Goal: Information Seeking & Learning: Ask a question

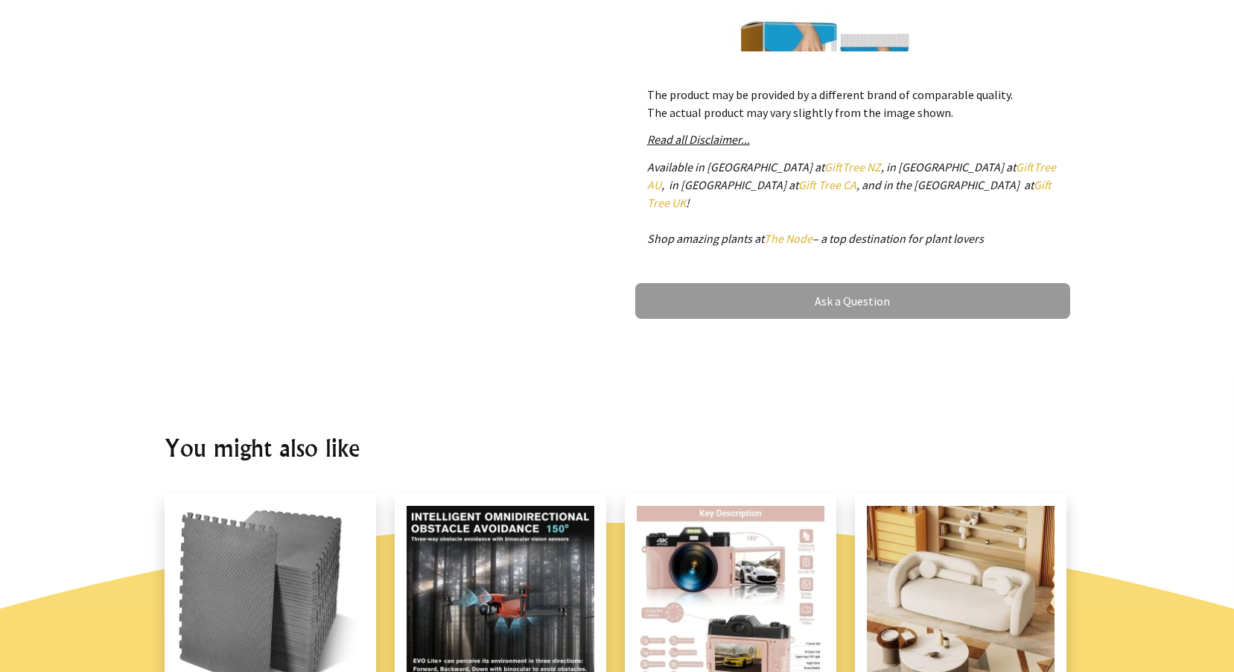
scroll to position [735, 0]
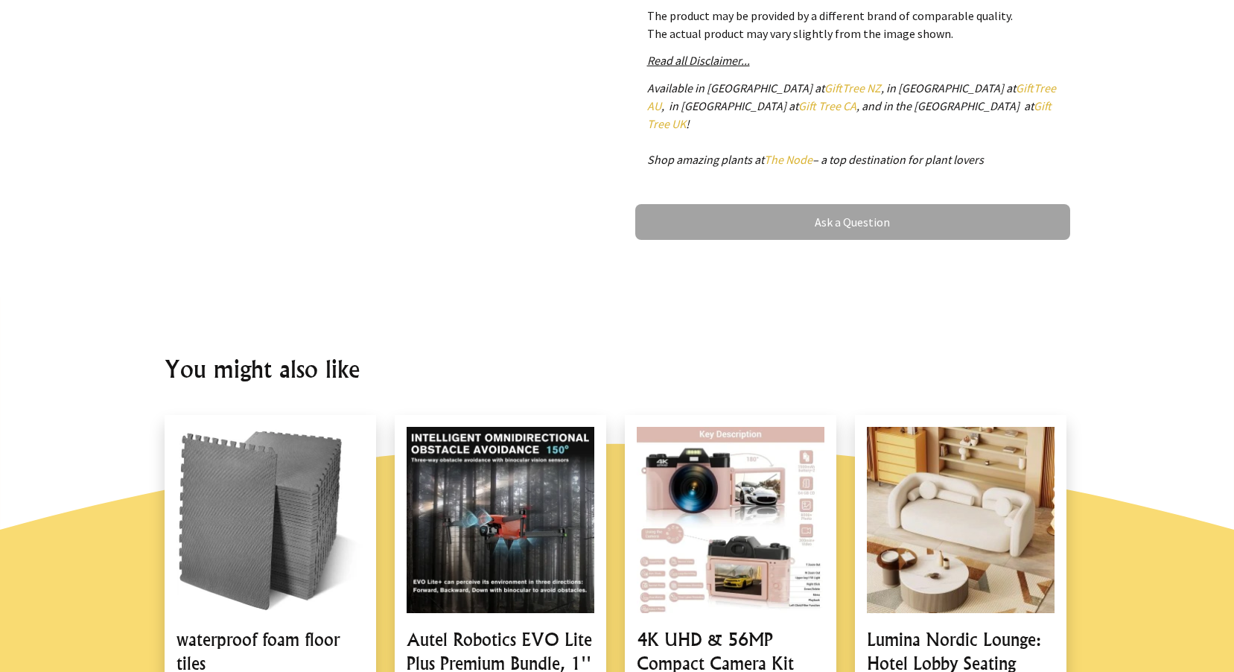
click at [844, 210] on link "Ask a Question" at bounding box center [852, 222] width 435 height 36
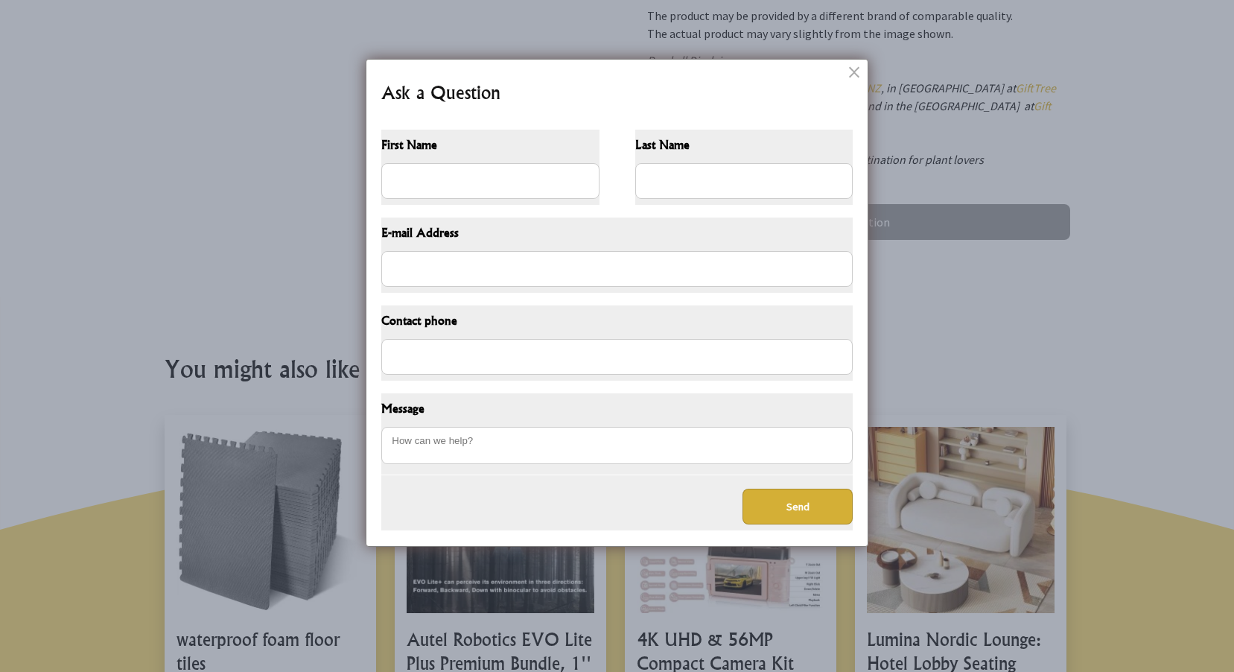
click at [853, 74] on dialogboxclose at bounding box center [856, 72] width 18 height 18
